Goal: Information Seeking & Learning: Learn about a topic

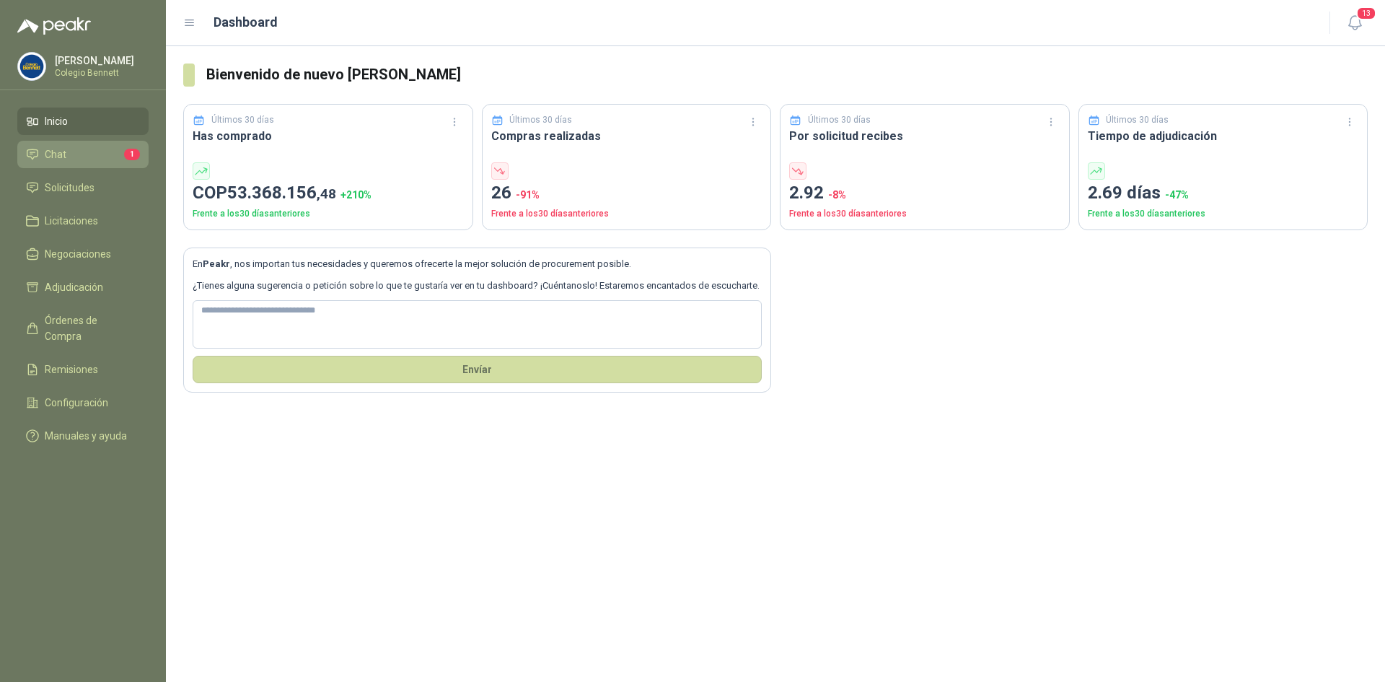
click at [66, 154] on li "Chat 1" at bounding box center [83, 154] width 114 height 16
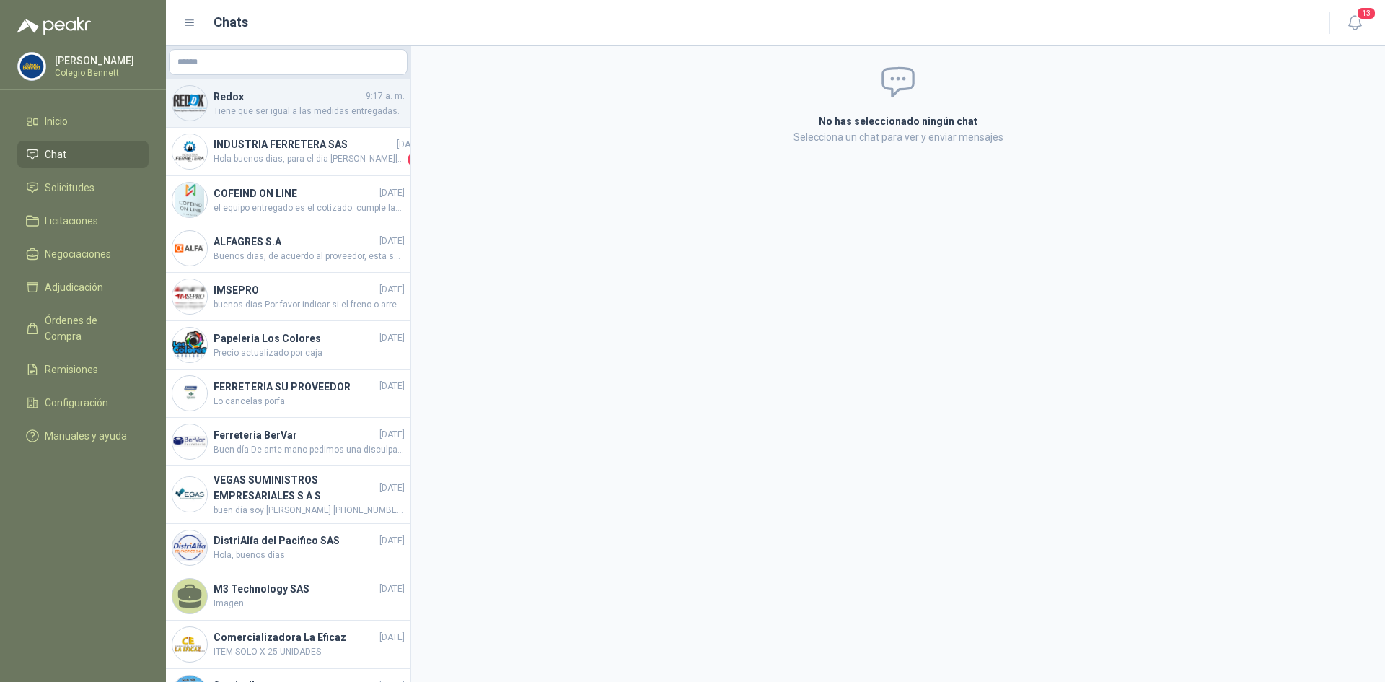
click at [325, 106] on span "Tiene que ser igual a las medidas entregadas." at bounding box center [309, 112] width 191 height 14
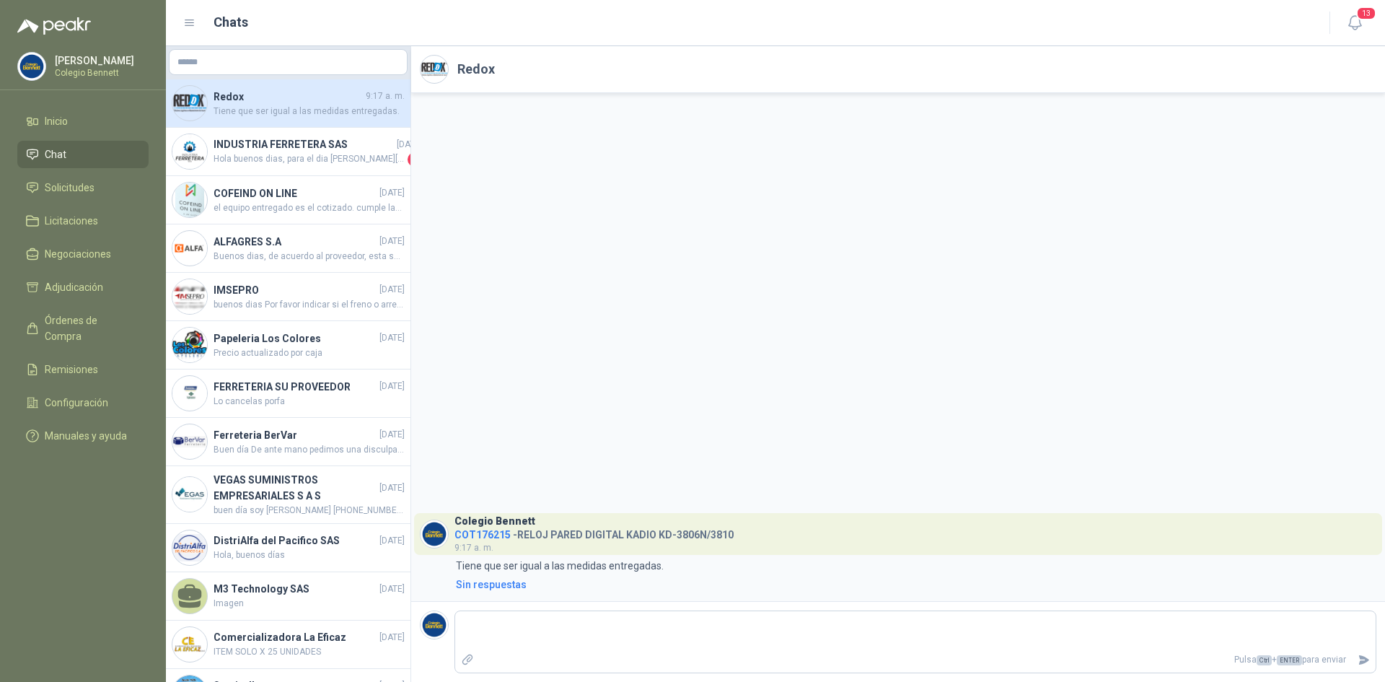
click at [53, 154] on span "Chat" at bounding box center [56, 154] width 22 height 16
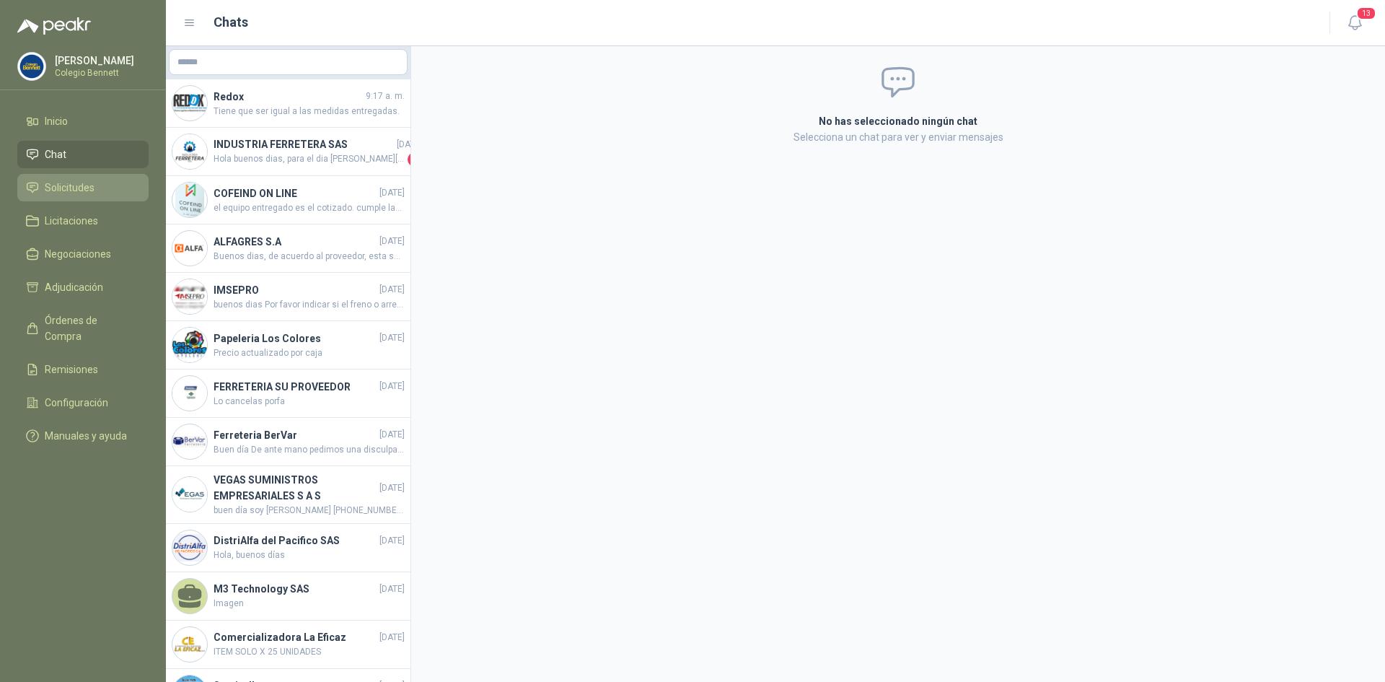
click at [58, 190] on span "Solicitudes" at bounding box center [70, 188] width 50 height 16
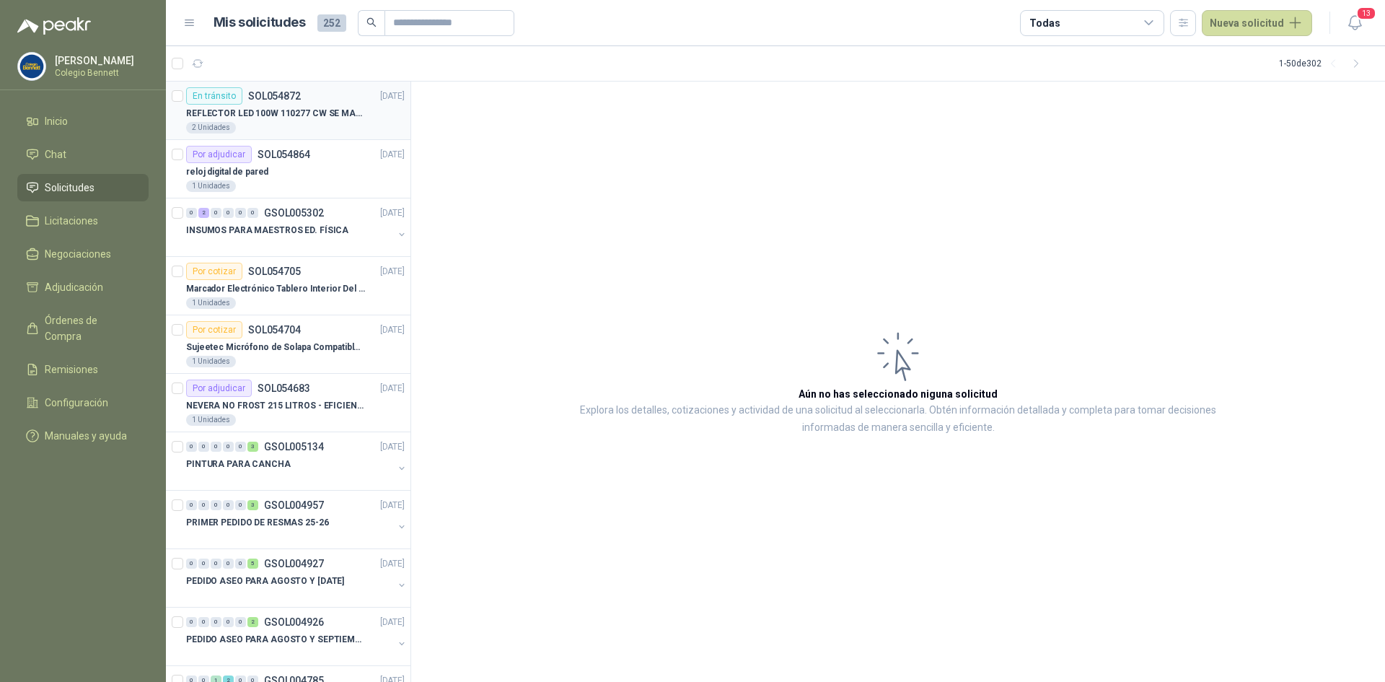
click at [276, 111] on p "REFLECTOR LED 100W 110277 CW SE MARCA: PILA BY PHILIPS" at bounding box center [276, 114] width 180 height 14
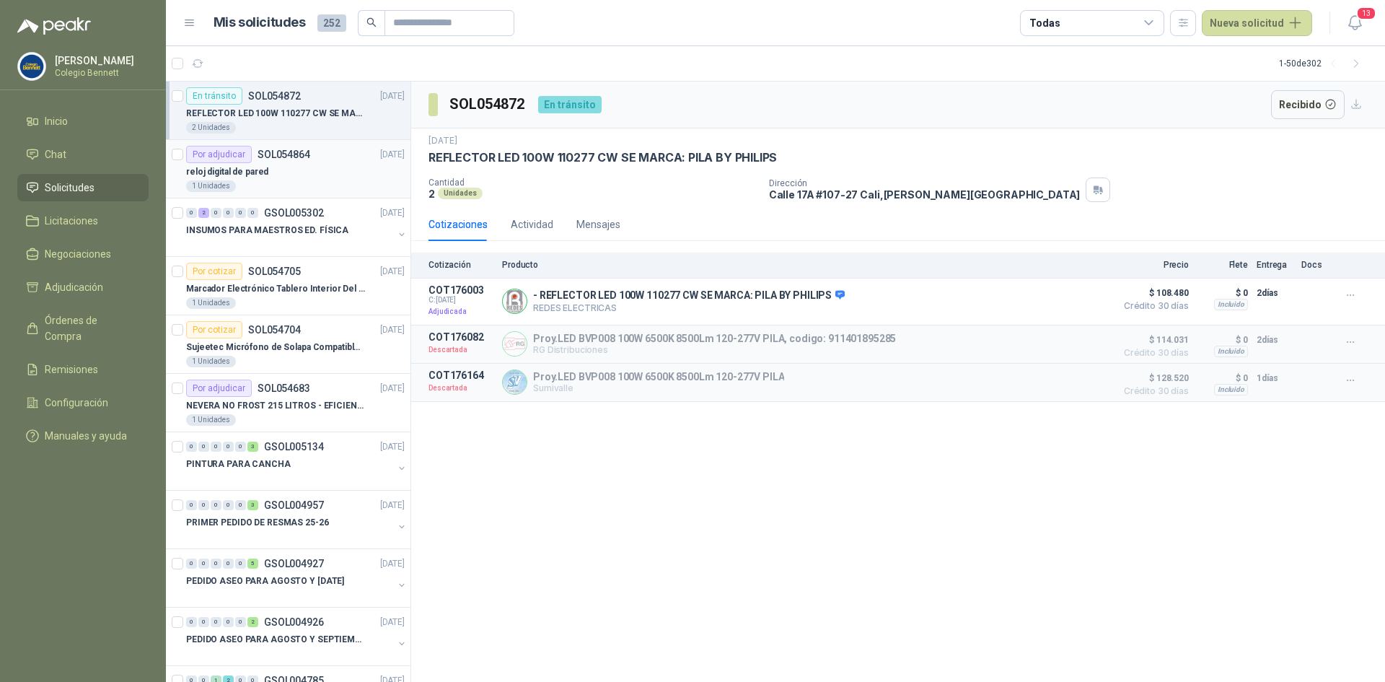
click at [290, 165] on div "reloj digital de pared" at bounding box center [295, 171] width 219 height 17
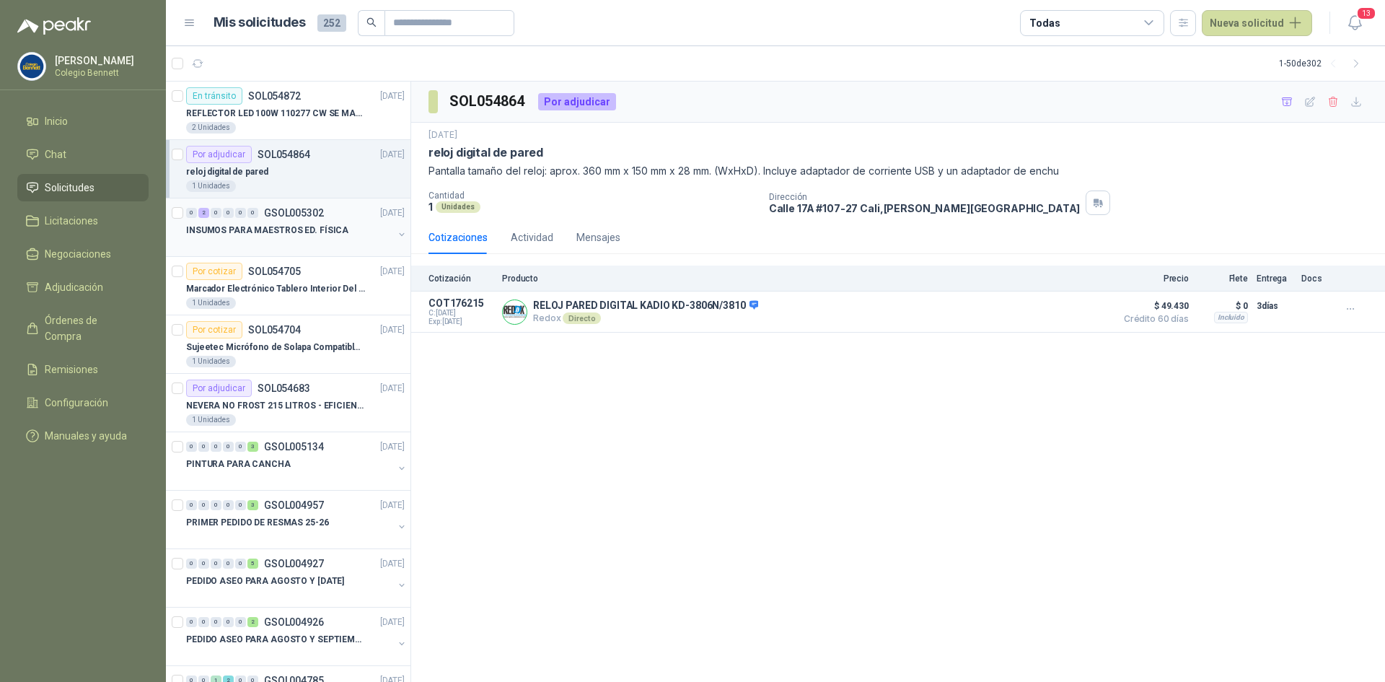
click at [235, 212] on div "0" at bounding box center [240, 213] width 11 height 10
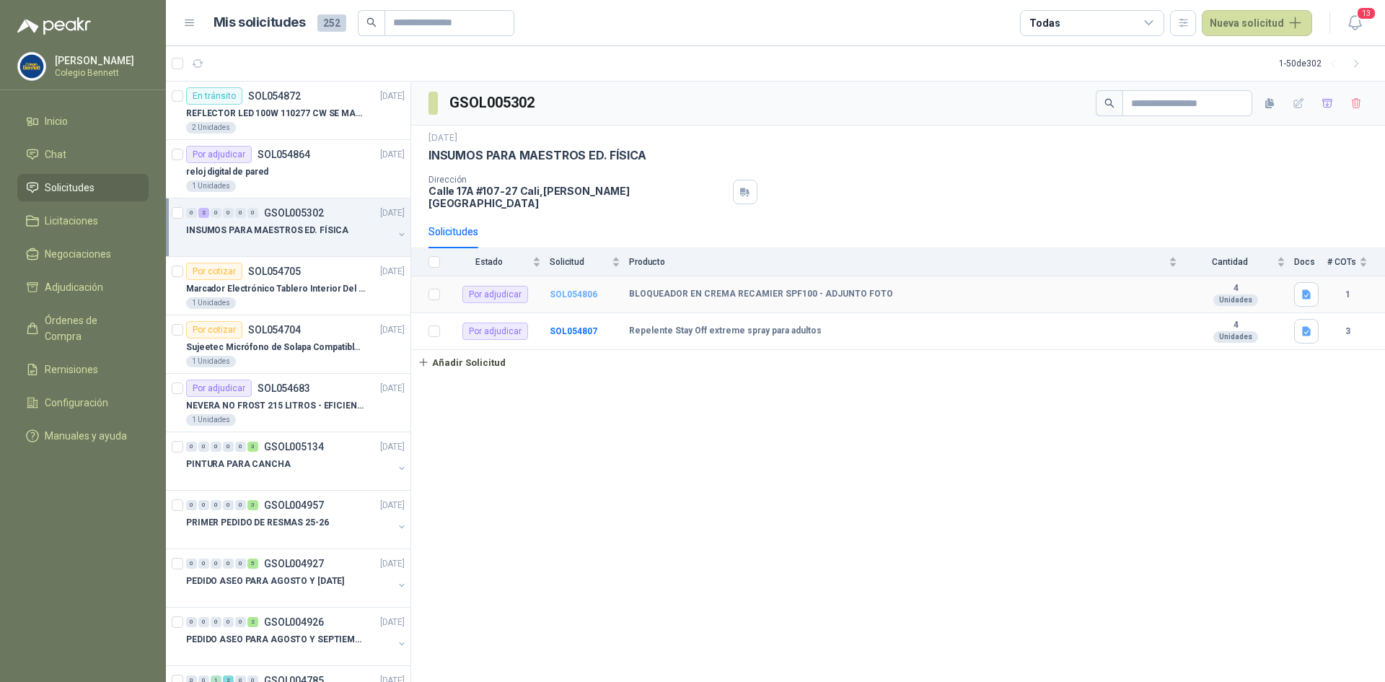
click at [570, 289] on b "SOL054806" at bounding box center [574, 294] width 48 height 10
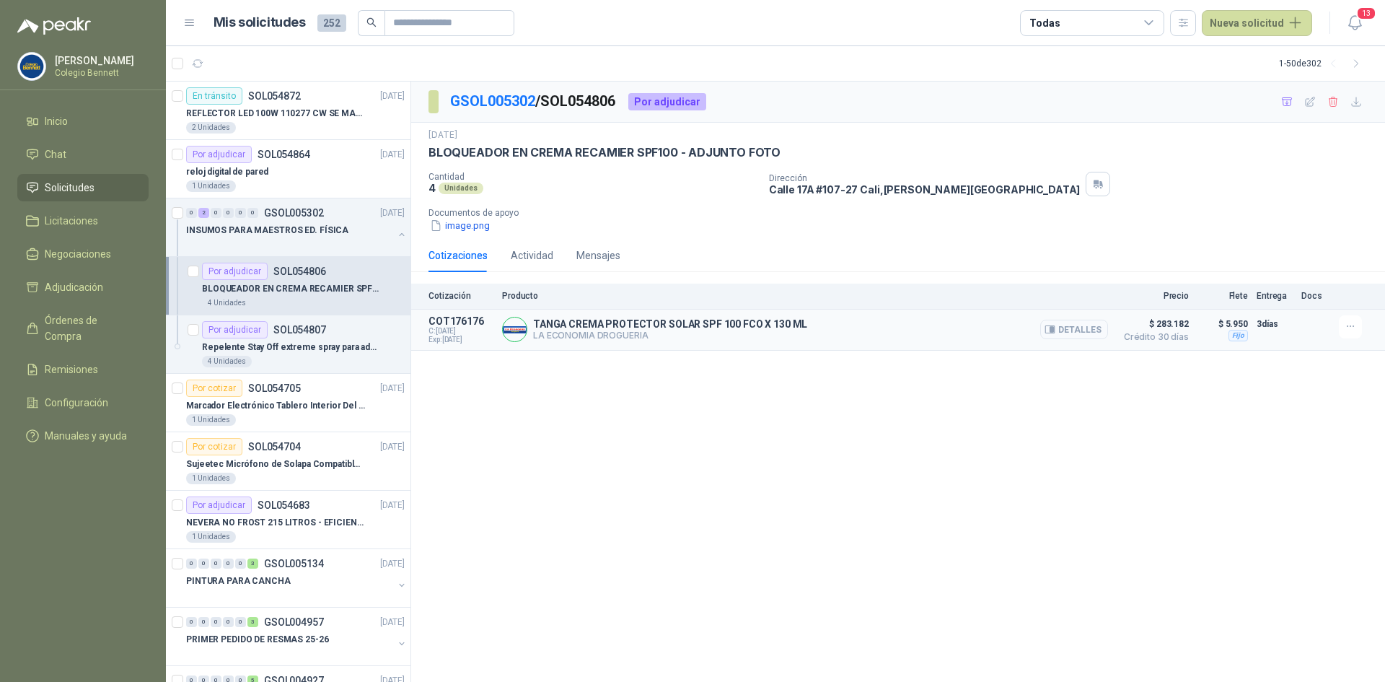
click at [1055, 327] on icon "button" at bounding box center [1049, 329] width 11 height 11
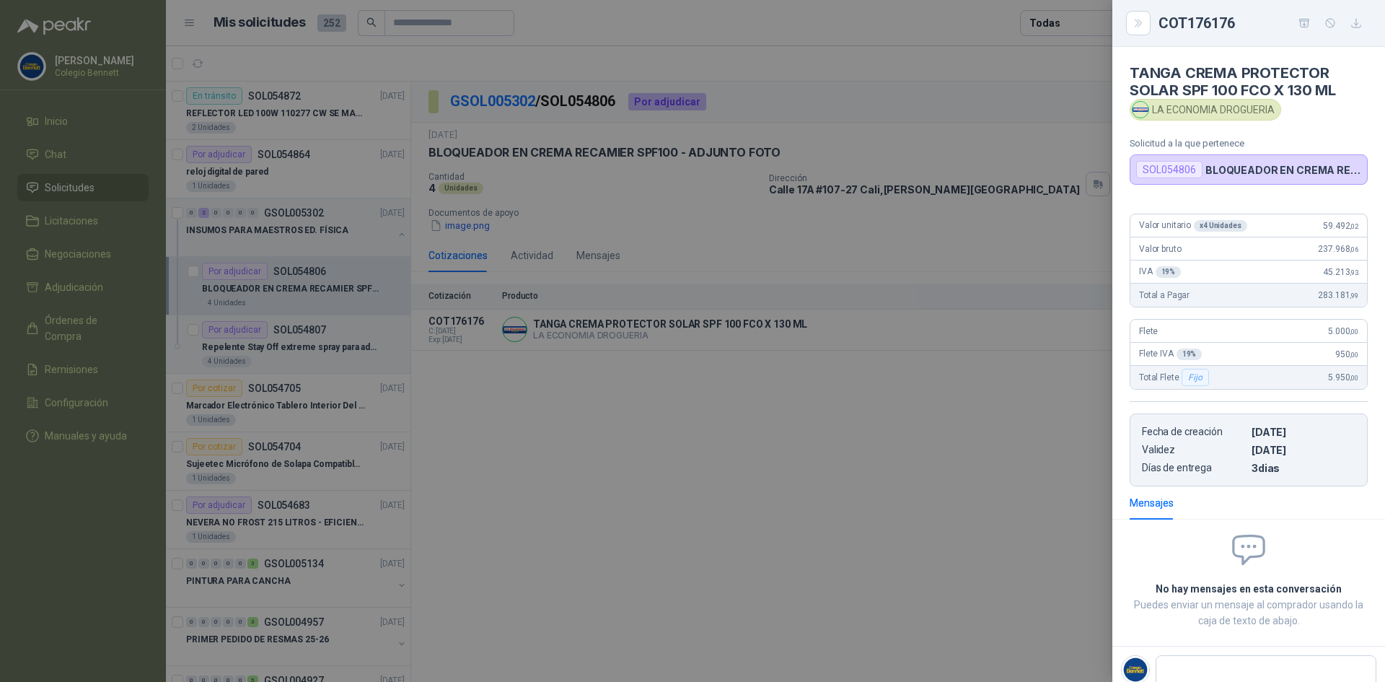
click at [634, 379] on div at bounding box center [692, 341] width 1385 height 682
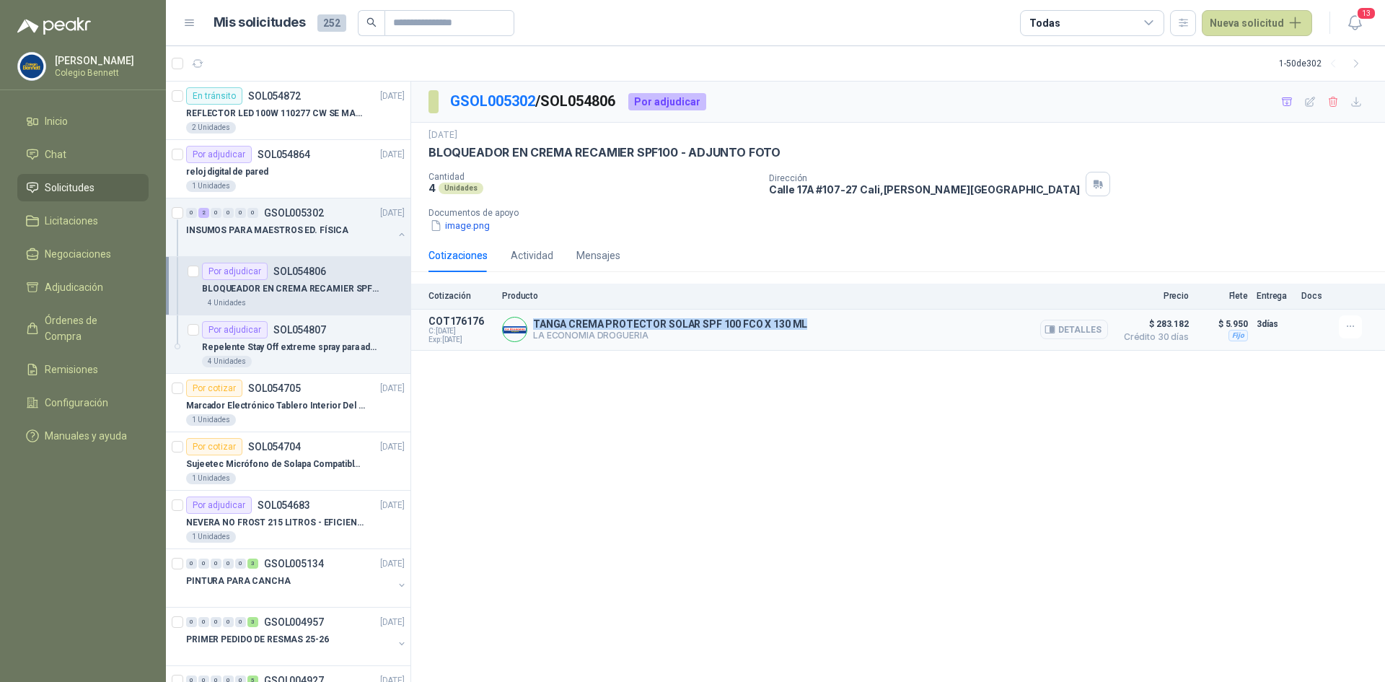
drag, startPoint x: 534, startPoint y: 319, endPoint x: 842, endPoint y: 327, distance: 308.8
click at [842, 327] on div "TANGA CREMA PROTECTOR SOLAR SPF 100 FCO X 130 ML LA ECONOMIA DROGUERIA Detalles" at bounding box center [805, 329] width 606 height 29
copy p "TANGA CREMA PROTECTOR SOLAR SPF 100 FCO X 130 ML"
click at [1080, 327] on button "Detalles" at bounding box center [1074, 329] width 68 height 19
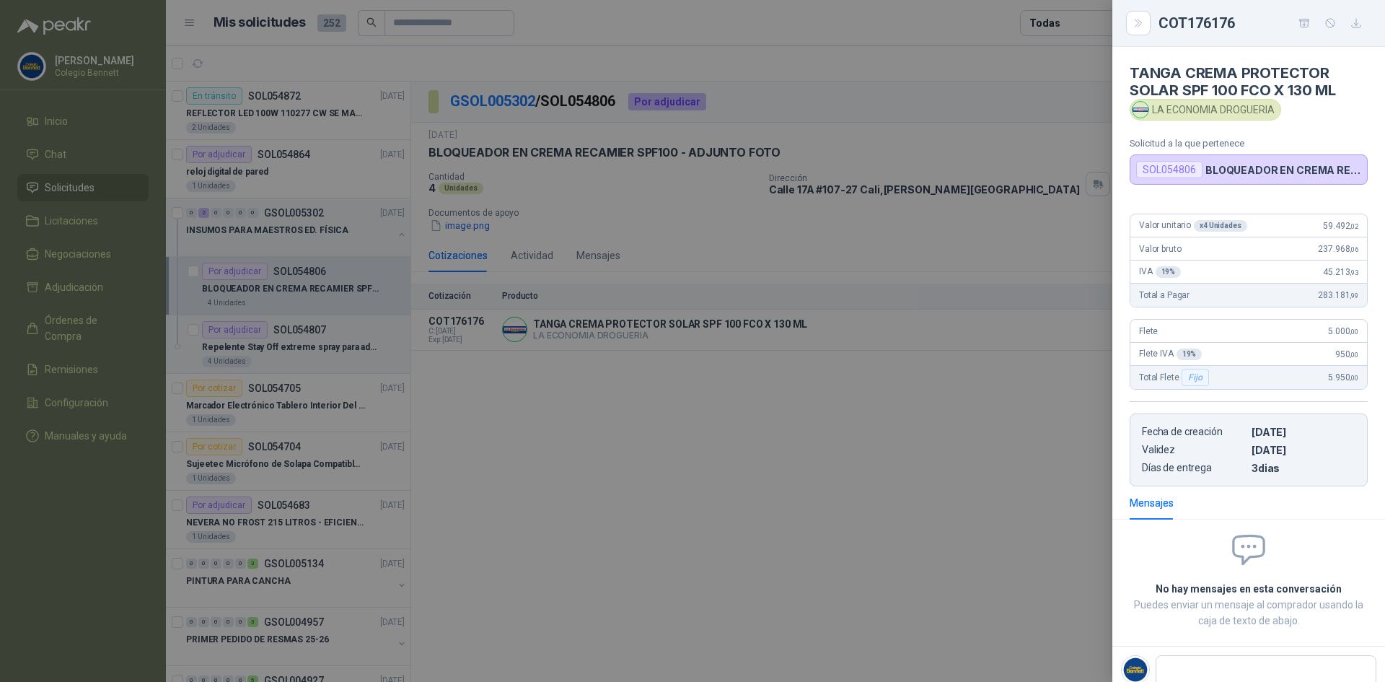
click at [842, 435] on div at bounding box center [692, 341] width 1385 height 682
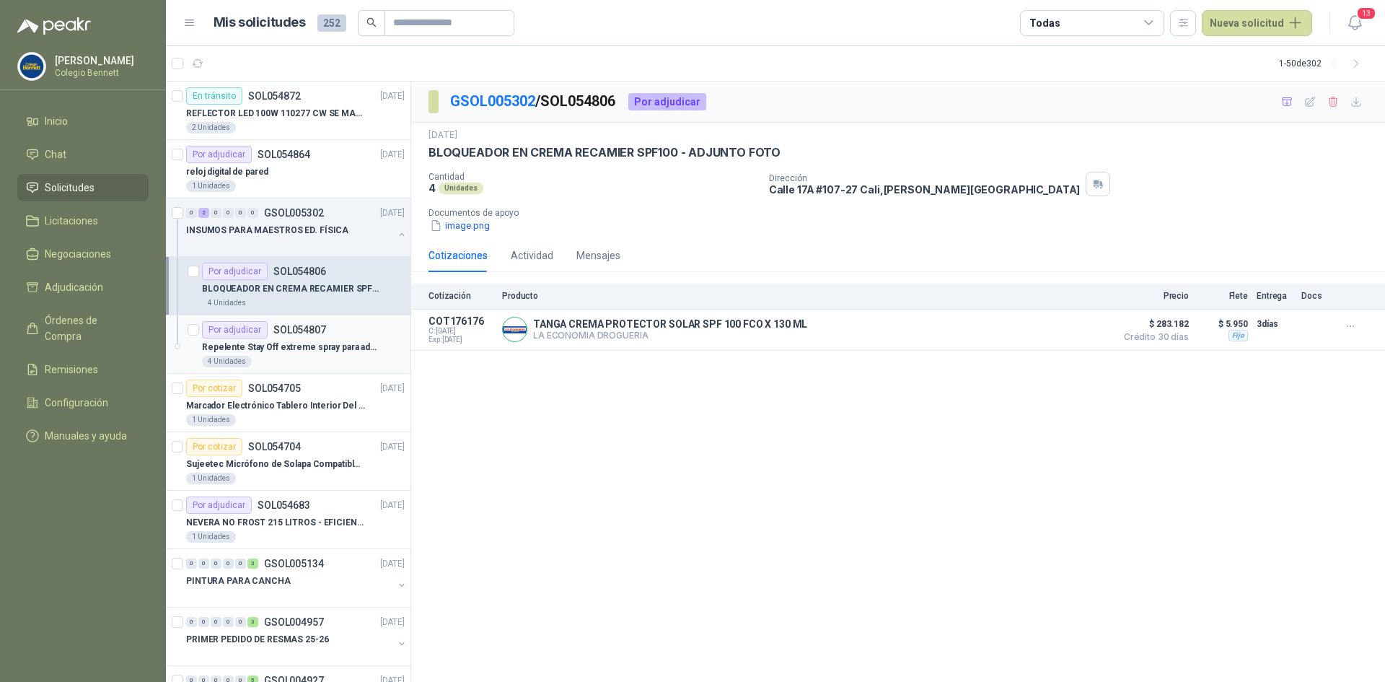
click at [301, 345] on p "Repelente Stay Off extreme spray para adultos" at bounding box center [292, 347] width 180 height 14
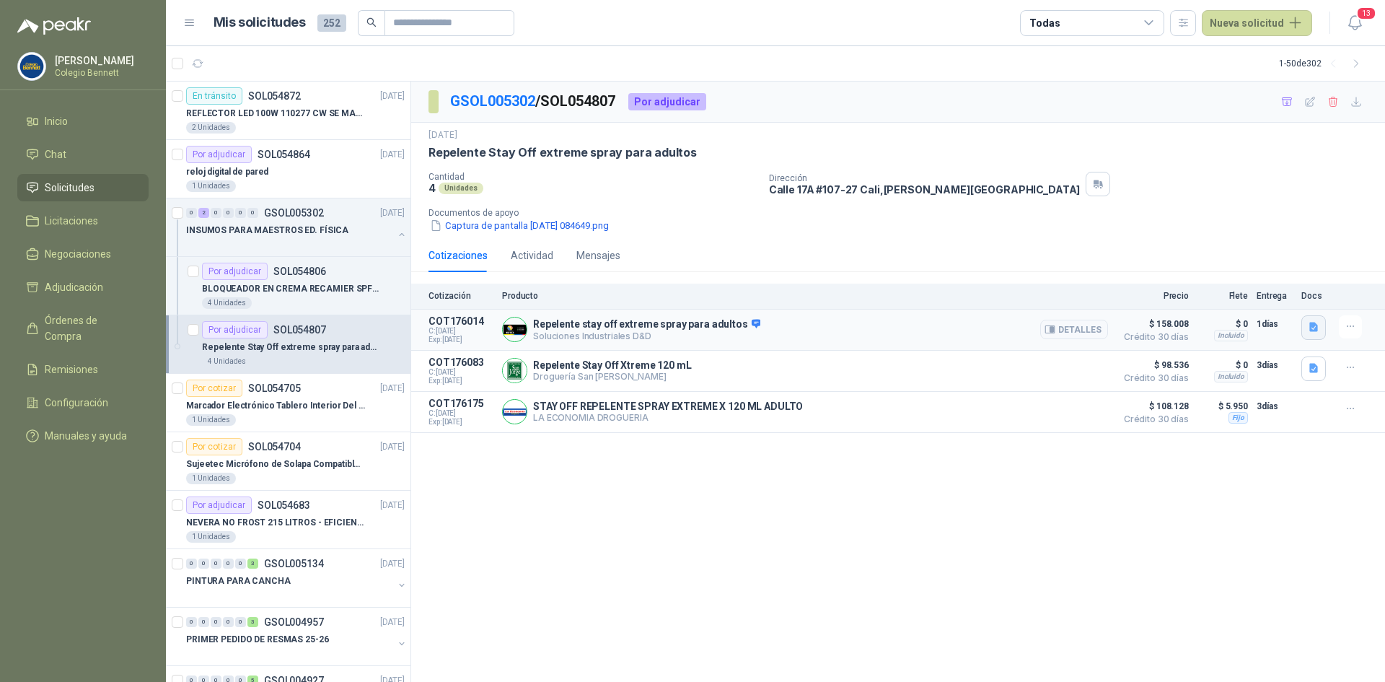
click at [1310, 324] on icon "button" at bounding box center [1313, 326] width 9 height 9
click at [1252, 291] on button "WhatsApp Image [DATE] 11.28.28 AM.jpeg" at bounding box center [1218, 295] width 195 height 15
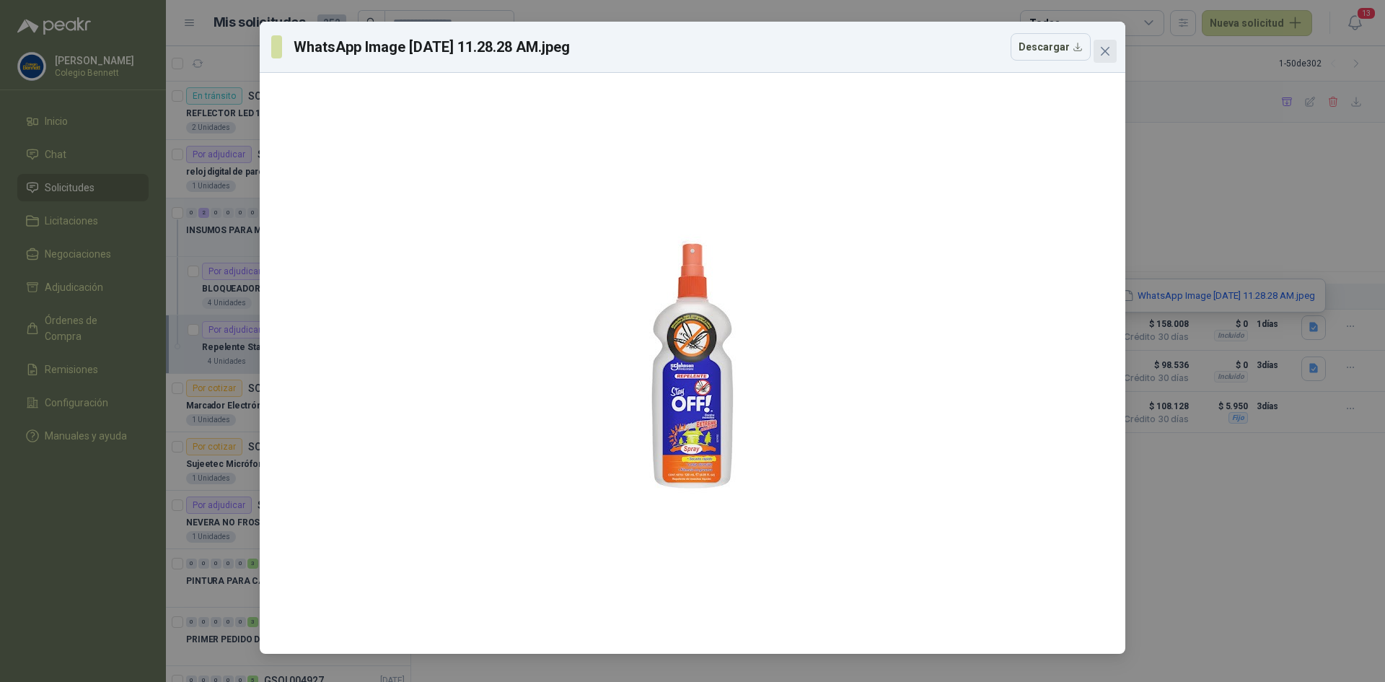
click at [1110, 47] on icon "close" at bounding box center [1105, 51] width 12 height 12
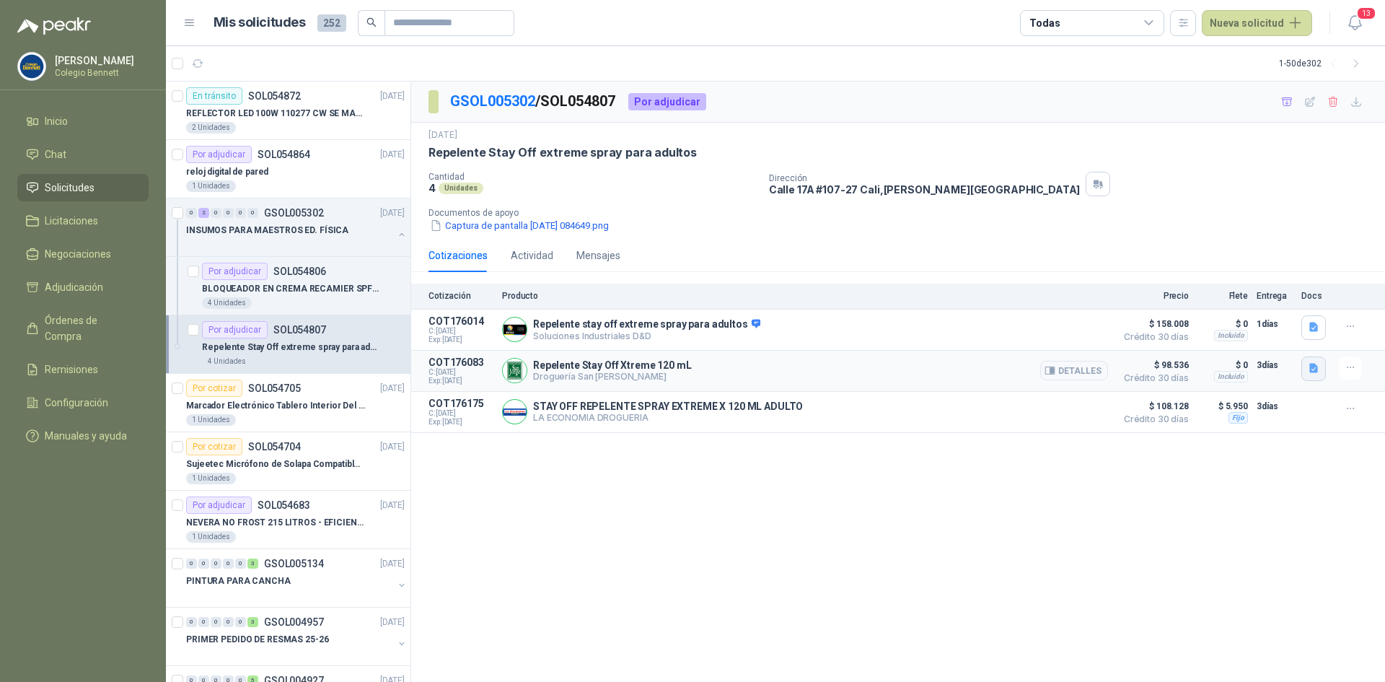
click at [1306, 369] on button "button" at bounding box center [1313, 368] width 25 height 25
click at [1244, 335] on button "Captura de pantalla [DATE] a la(s) 1.28.04 p.m..png" at bounding box center [1201, 337] width 229 height 15
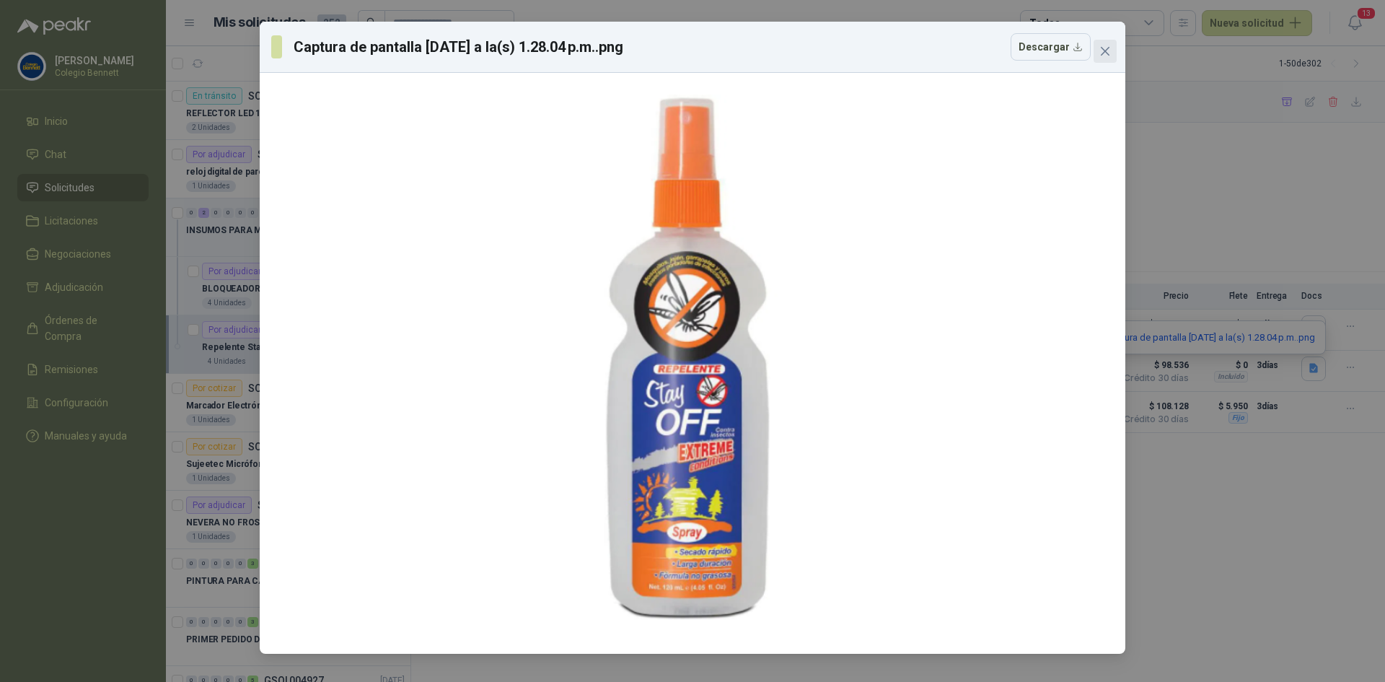
click at [1104, 48] on icon "close" at bounding box center [1105, 51] width 12 height 12
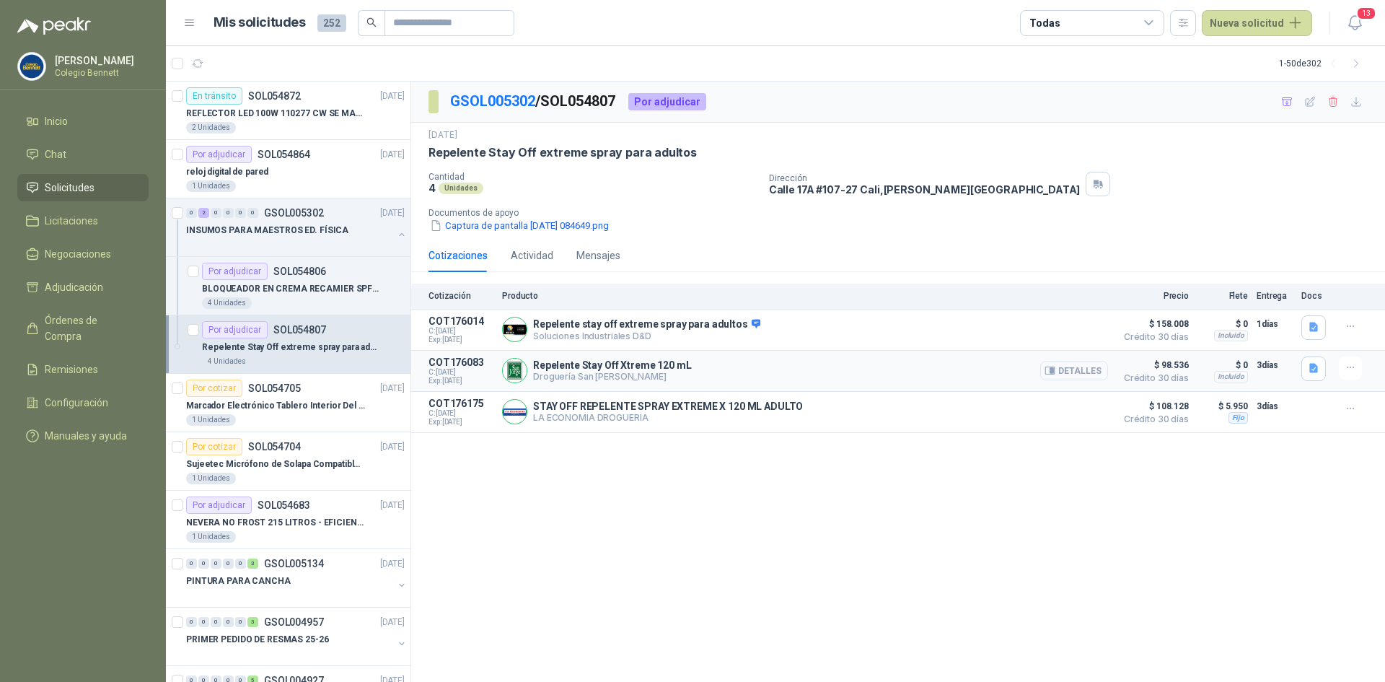
click at [1066, 377] on button "Detalles" at bounding box center [1074, 370] width 68 height 19
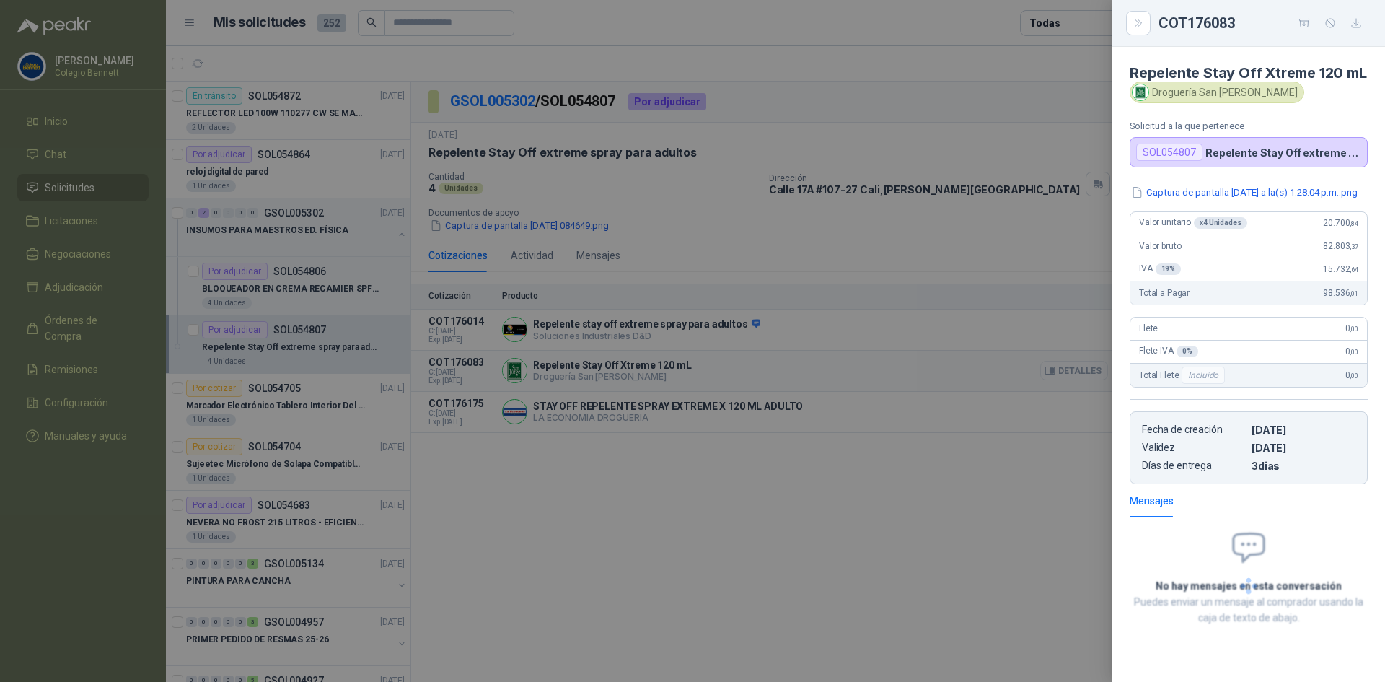
scroll to position [63, 0]
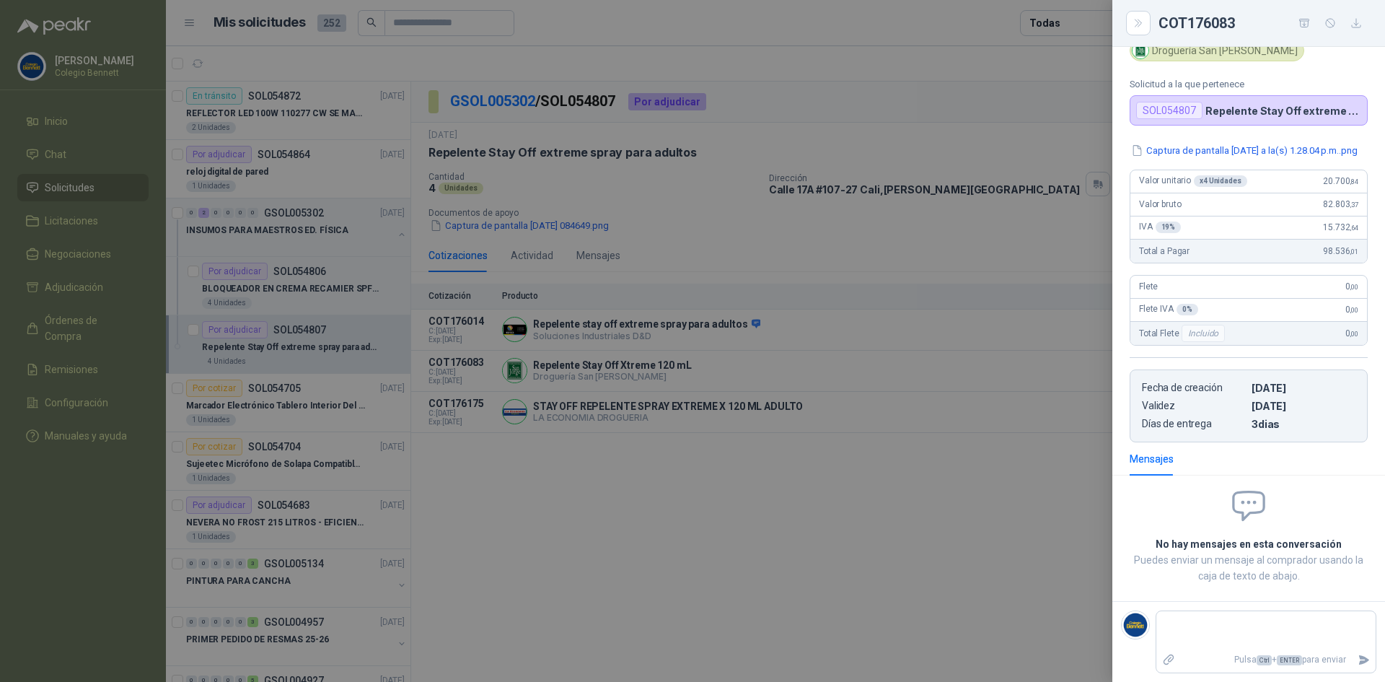
click at [573, 221] on div at bounding box center [692, 341] width 1385 height 682
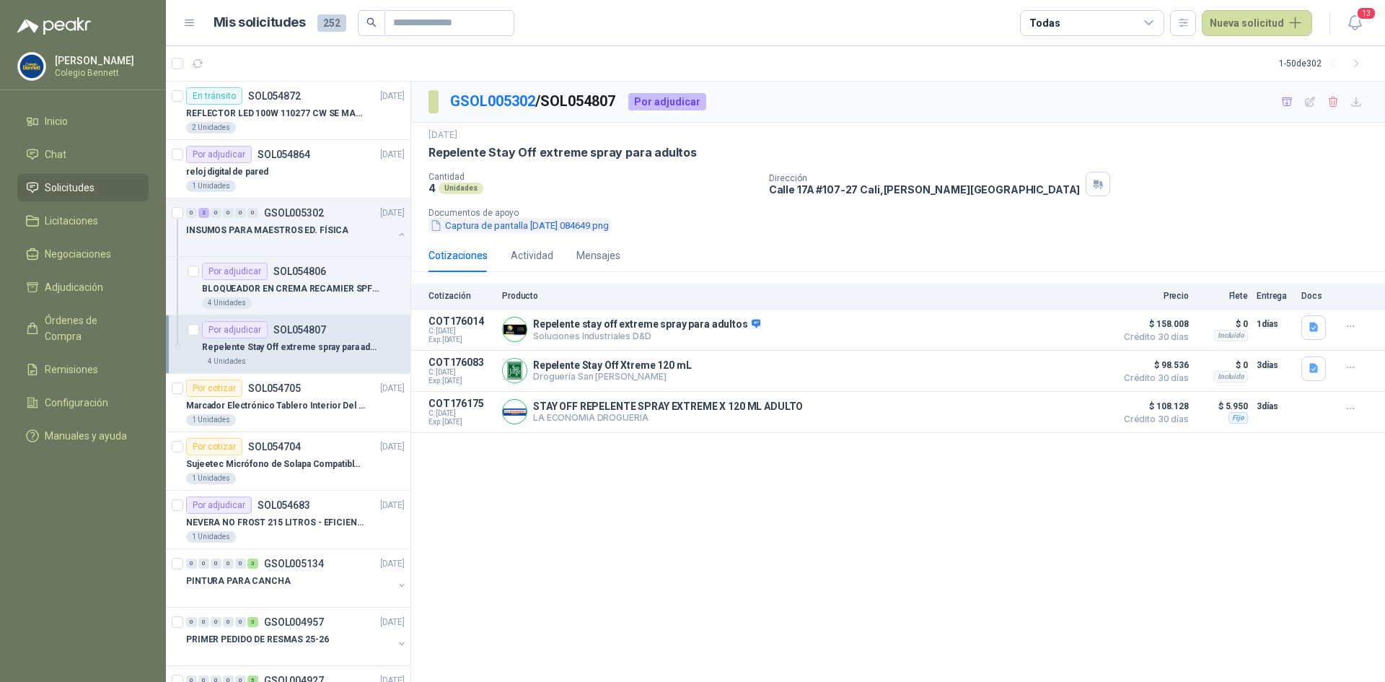
click at [574, 225] on button "Captura de pantalla [DATE] 084649.png" at bounding box center [519, 225] width 182 height 15
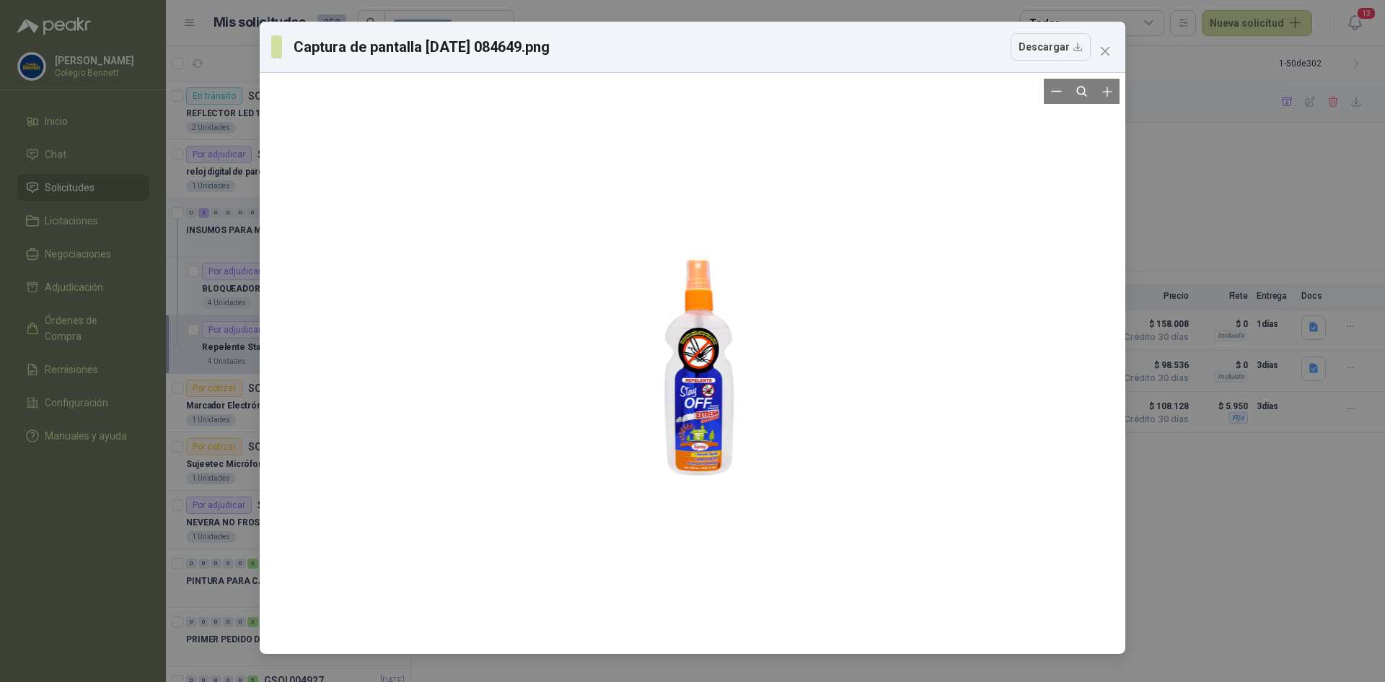
click at [712, 373] on div at bounding box center [693, 363] width 198 height 569
click at [1108, 85] on icon "Zoom in" at bounding box center [1107, 91] width 14 height 14
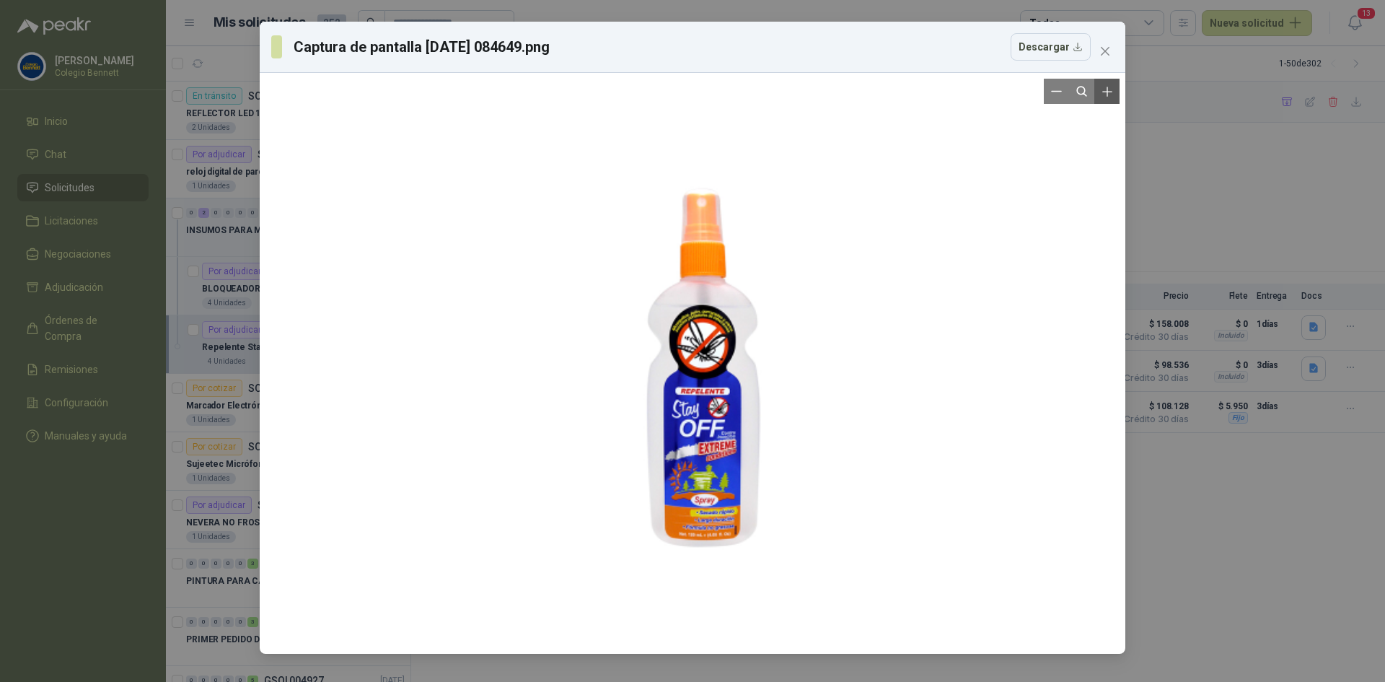
click at [1108, 85] on icon "Zoom in" at bounding box center [1107, 91] width 14 height 14
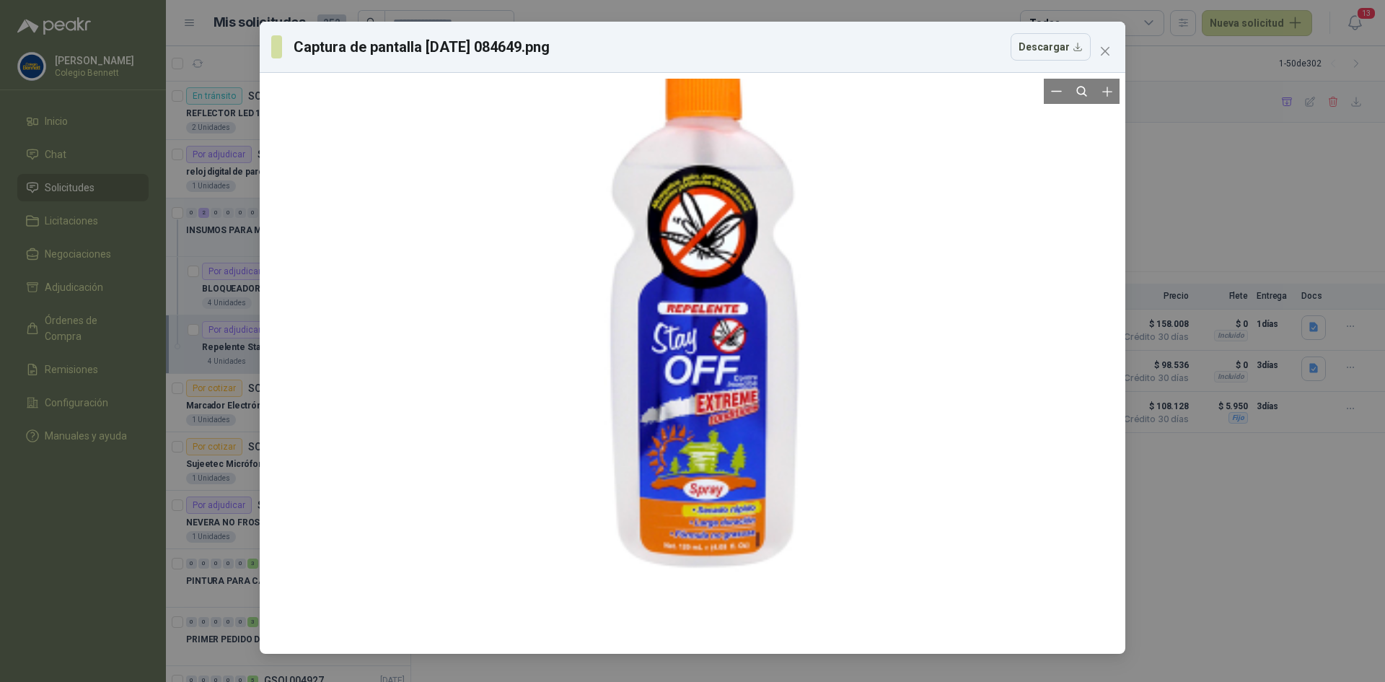
drag, startPoint x: 764, startPoint y: 439, endPoint x: 756, endPoint y: 341, distance: 97.7
click at [756, 341] on div at bounding box center [686, 262] width 540 height 1548
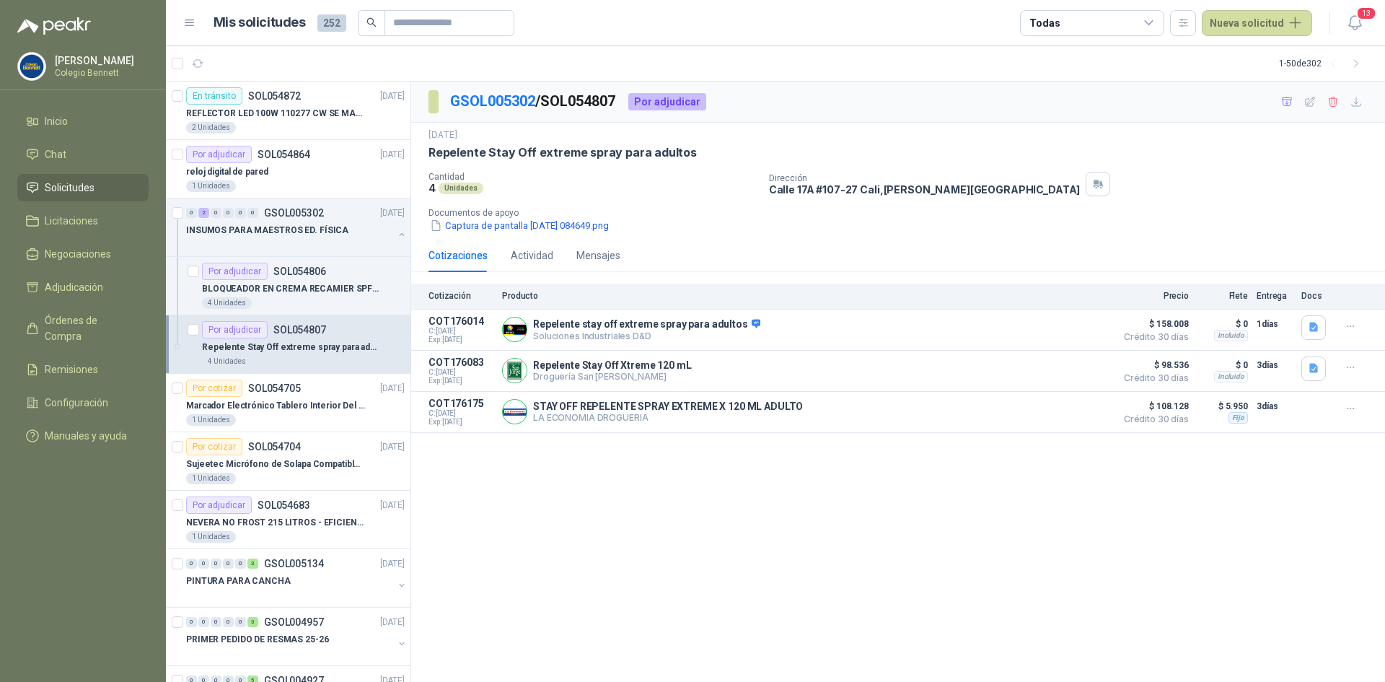
click at [487, 152] on p "Repelente Stay Off extreme spray para adultos" at bounding box center [562, 152] width 268 height 15
click at [488, 151] on p "Repelente Stay Off extreme spray para adultos" at bounding box center [562, 152] width 268 height 15
copy p "Repelente Stay Off extreme spray para adultos"
click at [324, 278] on div "Por adjudicar SOL054806" at bounding box center [303, 271] width 203 height 17
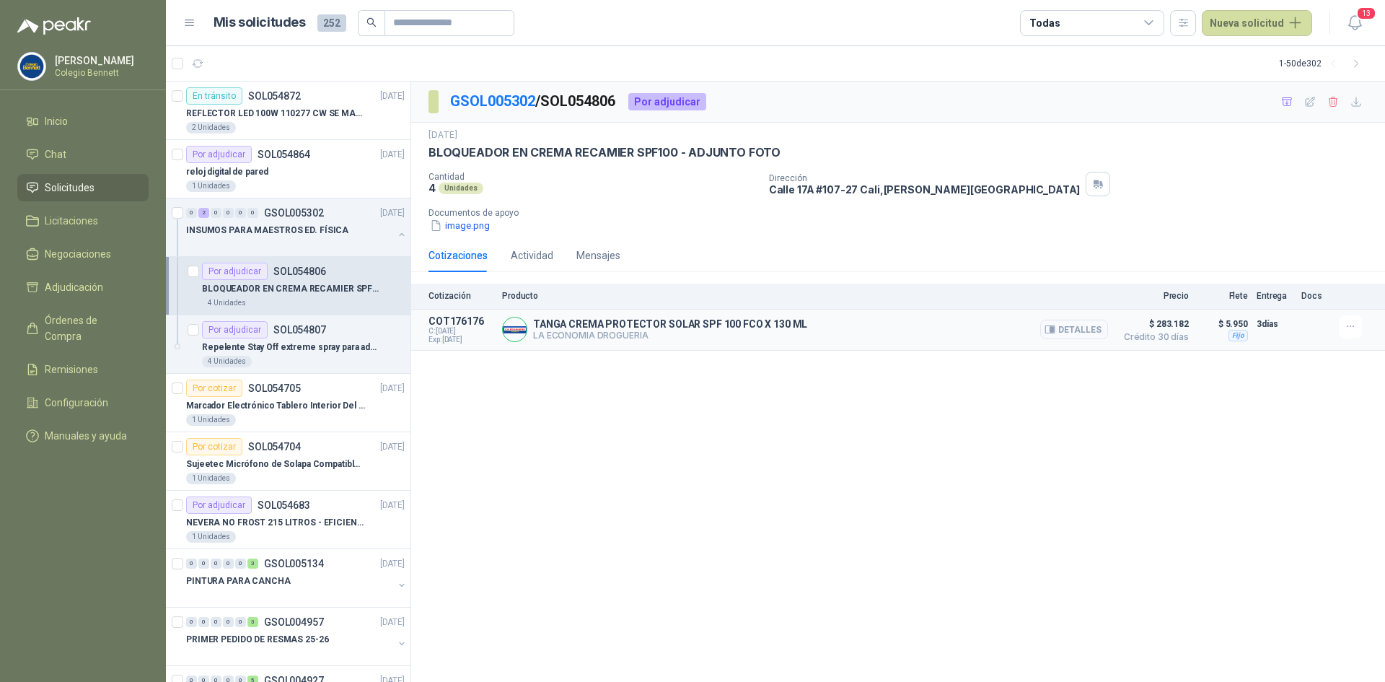
click at [1078, 328] on button "Detalles" at bounding box center [1074, 329] width 68 height 19
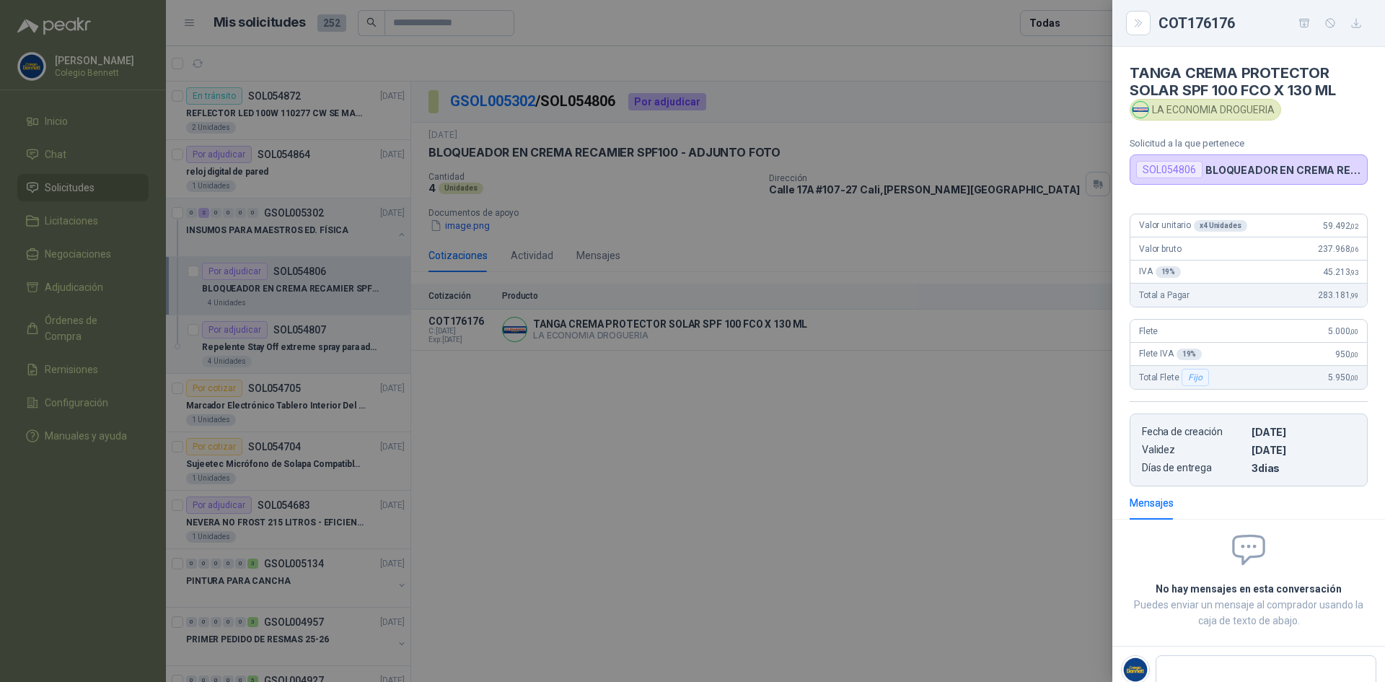
click at [964, 400] on div at bounding box center [692, 341] width 1385 height 682
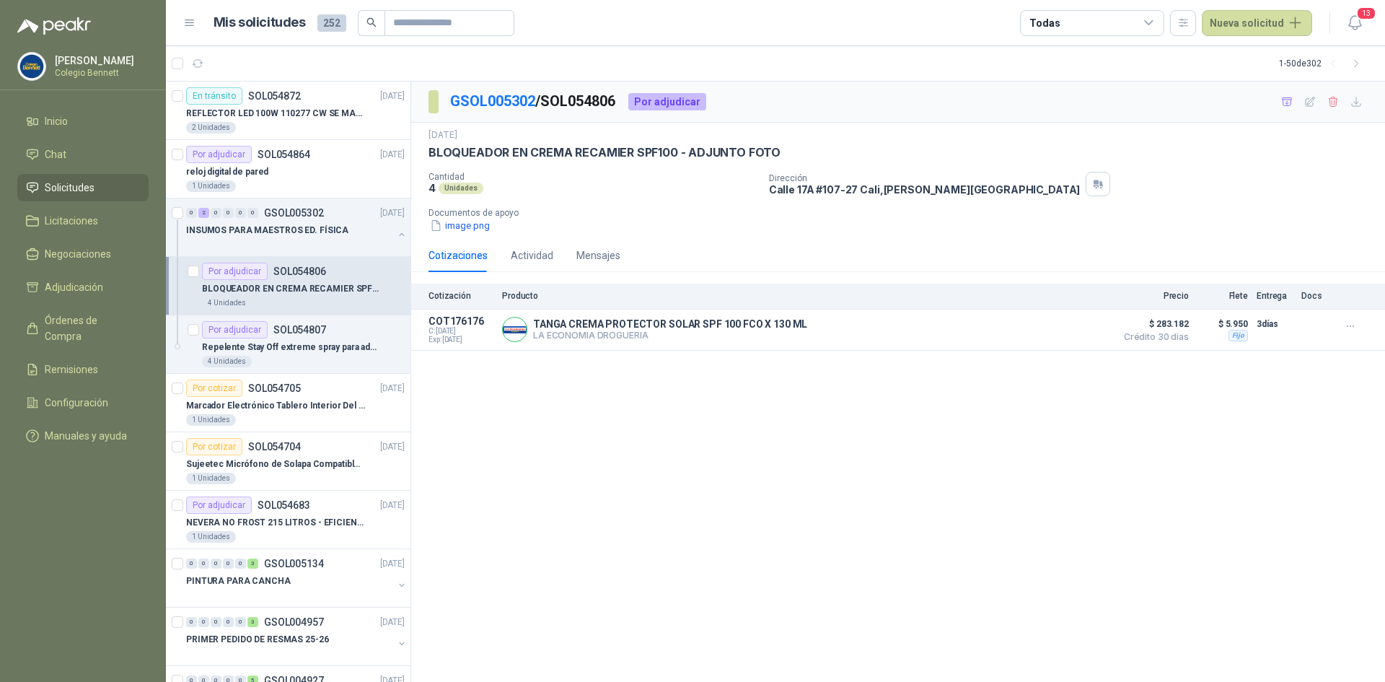
click at [258, 280] on div "BLOQUEADOR EN CREMA RECAMIER SPF100 - ADJUNTO FOTO" at bounding box center [303, 288] width 203 height 17
click at [299, 338] on div "Repelente Stay Off extreme spray para adultos" at bounding box center [303, 346] width 203 height 17
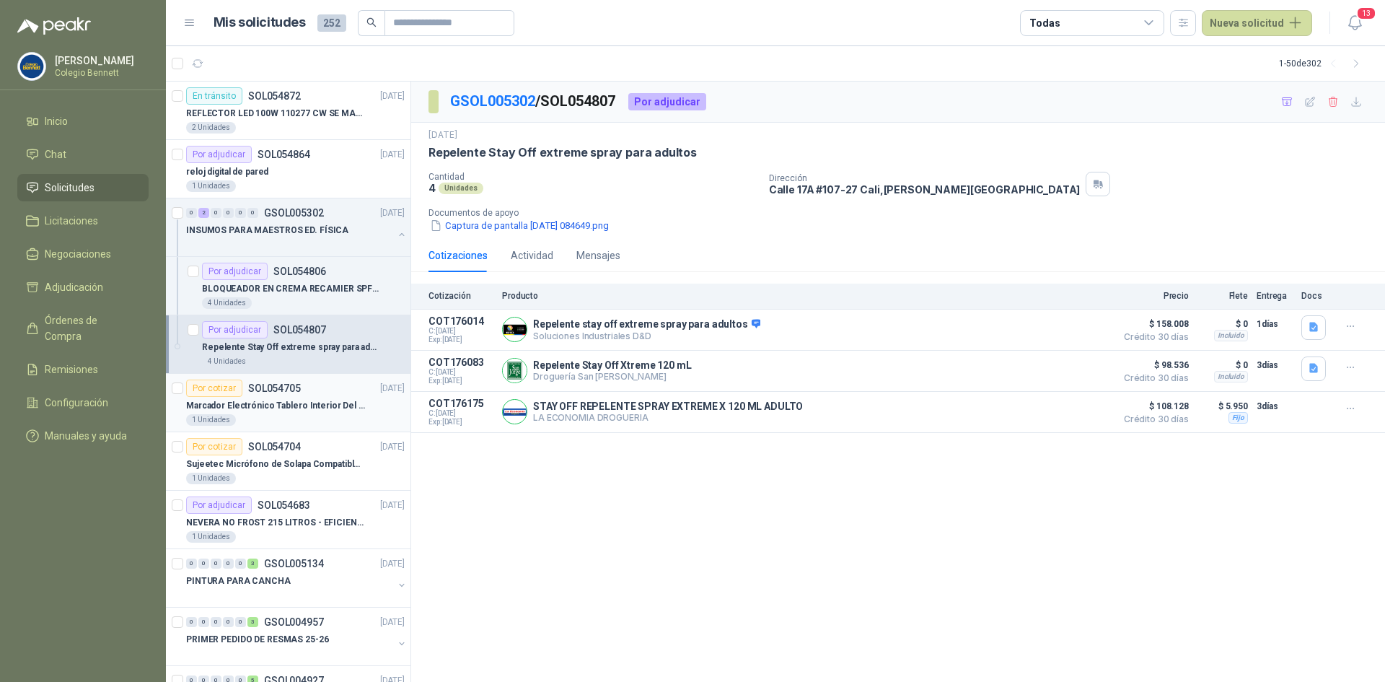
click at [281, 403] on p "Marcador Electrónico Tablero Interior Del Día Del Juego Para Luchar, El Balonce…" at bounding box center [276, 406] width 180 height 14
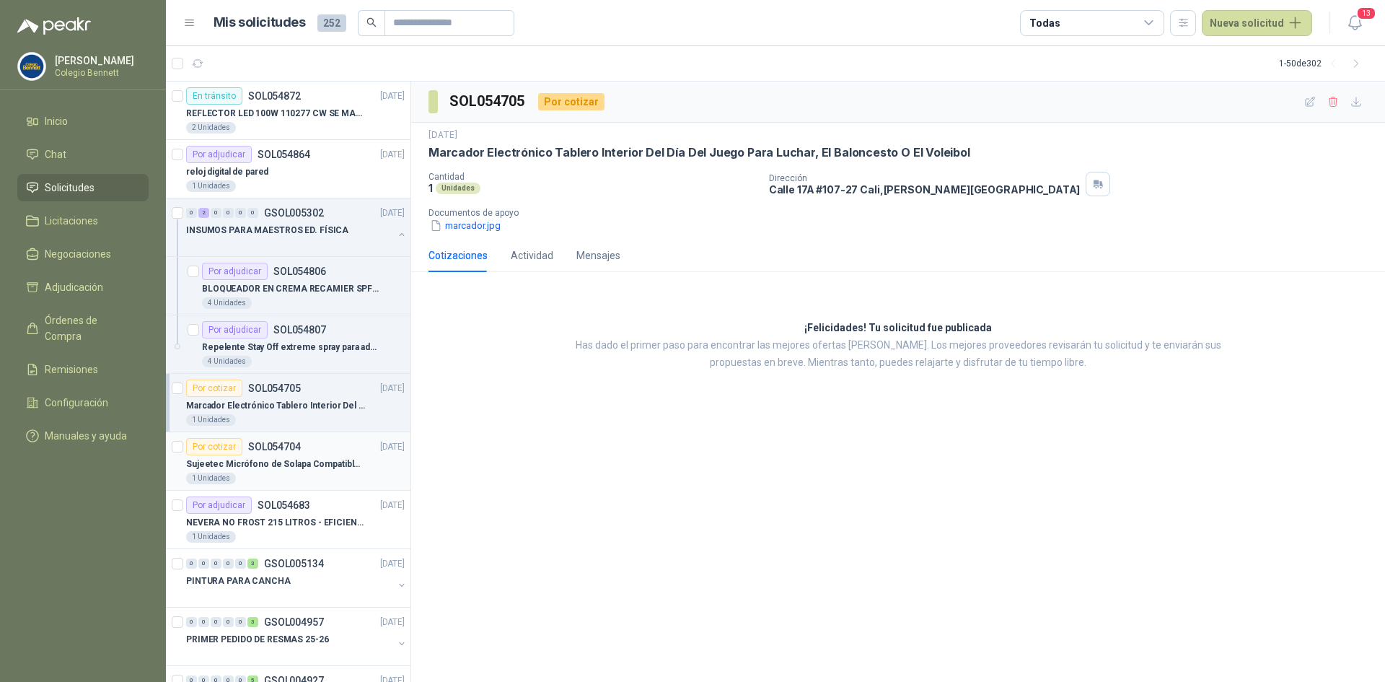
click at [279, 452] on p "SOL054704" at bounding box center [274, 446] width 53 height 10
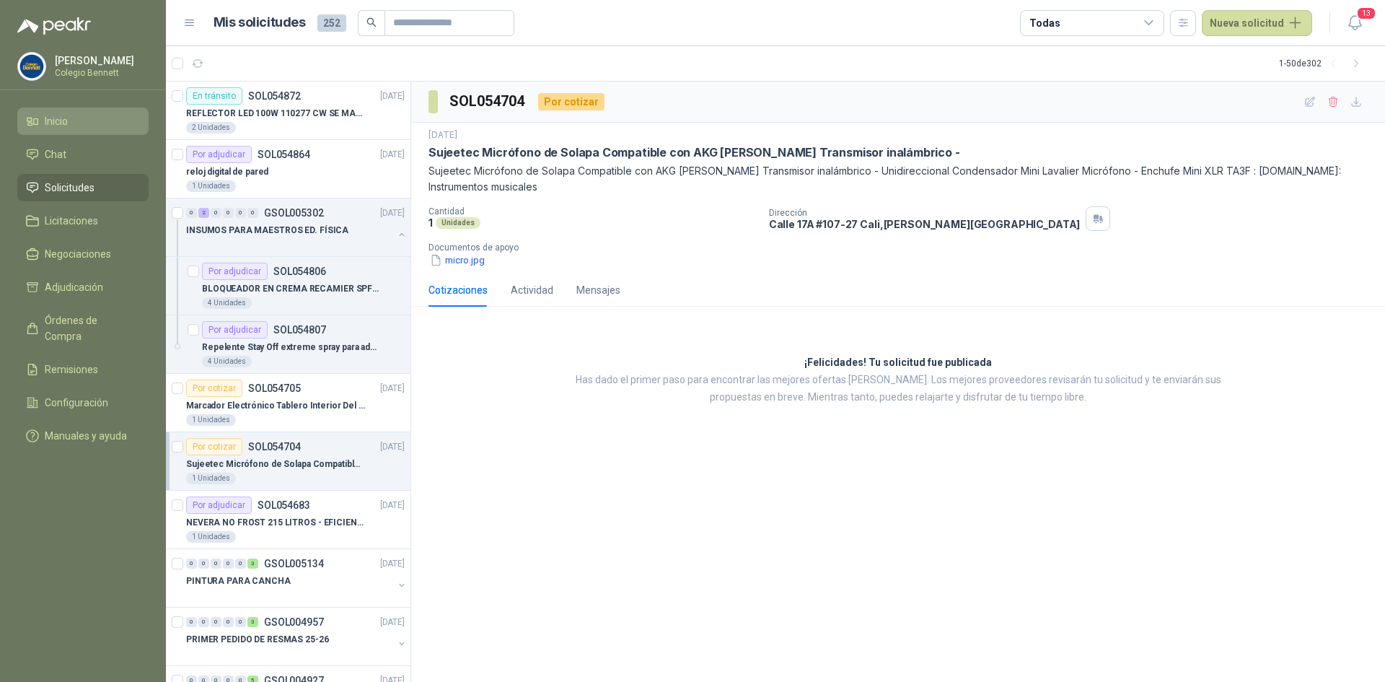
click at [63, 124] on span "Inicio" at bounding box center [56, 121] width 23 height 16
